Goal: Obtain resource: Download file/media

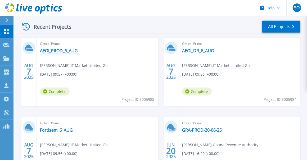
scroll to position [149, 0]
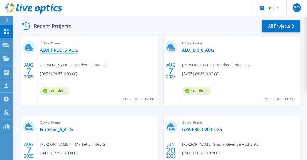
click at [67, 51] on link "AEOI_PROD_6_AUG" at bounding box center [59, 49] width 38 height 5
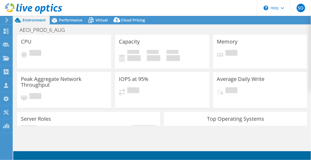
select select "USD"
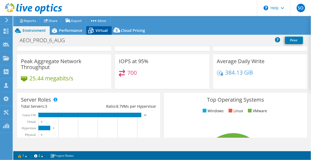
scroll to position [45, 0]
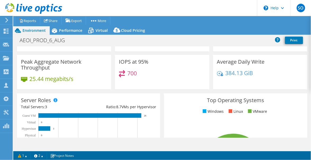
click at [77, 15] on header "SO Channel Partner Samuel Okerchiri samuel@itmarketgh.com IT MARKET LIMITED My …" at bounding box center [155, 8] width 311 height 16
click at [75, 26] on div "Performance" at bounding box center [68, 30] width 37 height 8
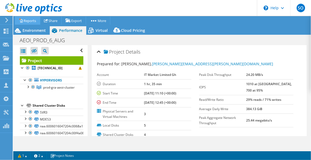
click at [40, 19] on link "Reports" at bounding box center [27, 20] width 25 height 8
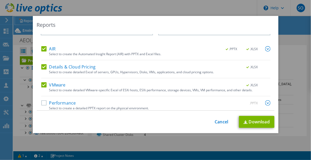
scroll to position [20, 0]
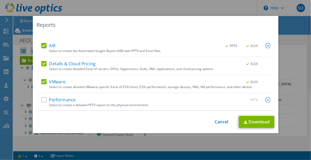
click at [45, 100] on label "Performance" at bounding box center [58, 99] width 35 height 5
click at [0, 0] on input "Performance" at bounding box center [0, 0] width 0 height 0
click at [246, 122] on link "Download" at bounding box center [257, 122] width 36 height 12
click at [255, 126] on link "Download" at bounding box center [257, 122] width 36 height 12
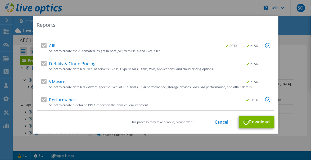
click at [255, 126] on div "This process may take a while, please wait... Cancel Download" at bounding box center [156, 122] width 238 height 12
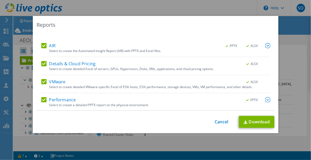
click at [225, 117] on div "This process may take a while, please wait... Cancel Download" at bounding box center [156, 122] width 238 height 12
click at [223, 122] on link "Cancel" at bounding box center [222, 121] width 14 height 5
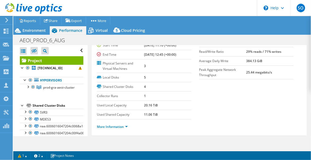
scroll to position [0, 0]
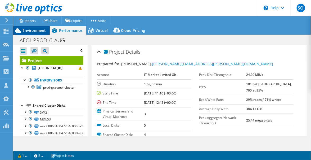
click at [34, 28] on span "Environment" at bounding box center [34, 30] width 23 height 5
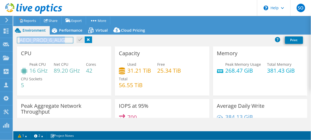
drag, startPoint x: 20, startPoint y: 29, endPoint x: 67, endPoint y: 32, distance: 46.4
click at [67, 37] on h1 "AEOI_PROD_6_AUG" at bounding box center [45, 40] width 56 height 6
click at [112, 35] on div "AEOI_PROD_6_AUG Print" at bounding box center [162, 40] width 298 height 10
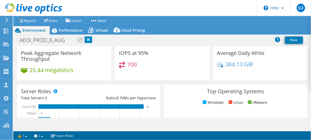
scroll to position [79, 0]
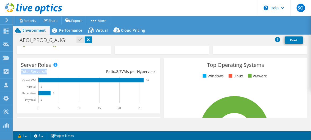
drag, startPoint x: 21, startPoint y: 61, endPoint x: 52, endPoint y: 62, distance: 30.5
click at [52, 69] on div "Total Servers: 3" at bounding box center [55, 72] width 68 height 6
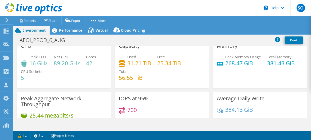
scroll to position [0, 0]
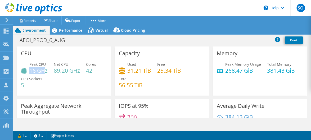
drag, startPoint x: 30, startPoint y: 60, endPoint x: 44, endPoint y: 62, distance: 13.7
click at [44, 68] on h4 "16 GHz" at bounding box center [38, 71] width 18 height 6
drag, startPoint x: 54, startPoint y: 62, endPoint x: 73, endPoint y: 61, distance: 18.8
click at [73, 62] on div "Peak CPU 16 GHz Net CPU 89.20 GHz Cores 42 CPU Sockets 5" at bounding box center [64, 78] width 86 height 32
click at [73, 68] on div "Peak CPU 16 GHz Net CPU 89.20 GHz Cores 42 CPU Sockets 5" at bounding box center [64, 78] width 86 height 32
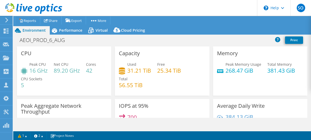
select select "USD"
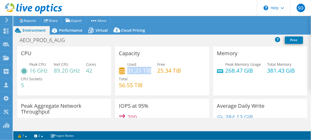
drag, startPoint x: 127, startPoint y: 61, endPoint x: 148, endPoint y: 61, distance: 21.5
click at [148, 68] on h4 "31.21 TiB" at bounding box center [139, 71] width 24 height 6
click at [148, 76] on div "Used 31.21 TiB Free 25.34 TiB Total 56.55 TiB" at bounding box center [162, 78] width 86 height 32
drag, startPoint x: 156, startPoint y: 61, endPoint x: 167, endPoint y: 61, distance: 11.1
click at [167, 68] on h4 "25.34 TiB" at bounding box center [169, 71] width 24 height 6
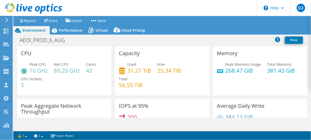
click at [158, 69] on div "Used 31.21 TiB Free 25.34 TiB Total 56.55 TiB" at bounding box center [162, 78] width 86 height 32
drag, startPoint x: 127, startPoint y: 60, endPoint x: 153, endPoint y: 63, distance: 26.1
click at [153, 63] on div "Used 31.21 TiB Free 25.34 TiB Total 56.55 TiB" at bounding box center [162, 78] width 86 height 32
click at [131, 68] on h4 "31.21 TiB" at bounding box center [139, 71] width 24 height 6
drag, startPoint x: 143, startPoint y: 76, endPoint x: 119, endPoint y: 72, distance: 24.4
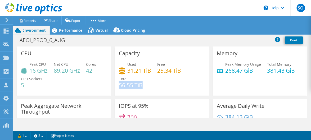
click at [119, 72] on div "Used 31.21 TiB Free 25.34 TiB Total 56.55 TiB" at bounding box center [162, 78] width 86 height 32
click at [149, 78] on div "Used 31.21 TiB Free 25.34 TiB Total 56.55 TiB" at bounding box center [162, 78] width 86 height 32
drag, startPoint x: 266, startPoint y: 59, endPoint x: 289, endPoint y: 61, distance: 23.6
click at [289, 68] on h4 "381.43 GiB" at bounding box center [282, 71] width 28 height 6
click at [266, 66] on div "Peak Memory Usage 268.47 GiB Total Memory 381.43 GiB" at bounding box center [260, 70] width 86 height 17
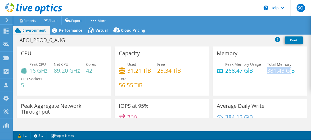
drag, startPoint x: 266, startPoint y: 62, endPoint x: 290, endPoint y: 62, distance: 24.4
click at [290, 68] on h4 "381.43 GiB" at bounding box center [282, 71] width 28 height 6
click at [259, 62] on div "Peak Memory Usage 268.47 GiB Total Memory 381.43 GiB" at bounding box center [260, 70] width 86 height 17
drag, startPoint x: 223, startPoint y: 61, endPoint x: 242, endPoint y: 63, distance: 18.7
click at [242, 68] on h4 "268.47 GiB" at bounding box center [244, 71] width 36 height 6
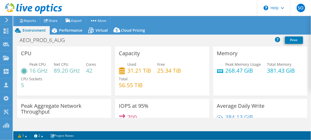
click at [251, 64] on div "Peak Memory Usage 268.47 GiB Total Memory 381.43 GiB" at bounding box center [260, 70] width 86 height 17
click at [268, 68] on h4 "381.43 GiB" at bounding box center [282, 71] width 28 height 6
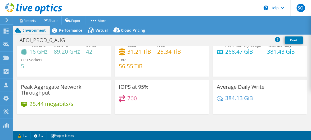
scroll to position [26, 0]
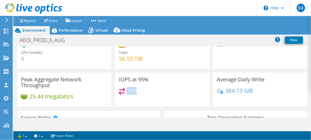
drag, startPoint x: 123, startPoint y: 81, endPoint x: 138, endPoint y: 83, distance: 15.3
click at [138, 88] on div "700" at bounding box center [162, 93] width 86 height 11
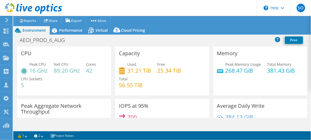
click at [93, 68] on h4 "42" at bounding box center [91, 71] width 10 height 6
